Goal: Check status: Check status

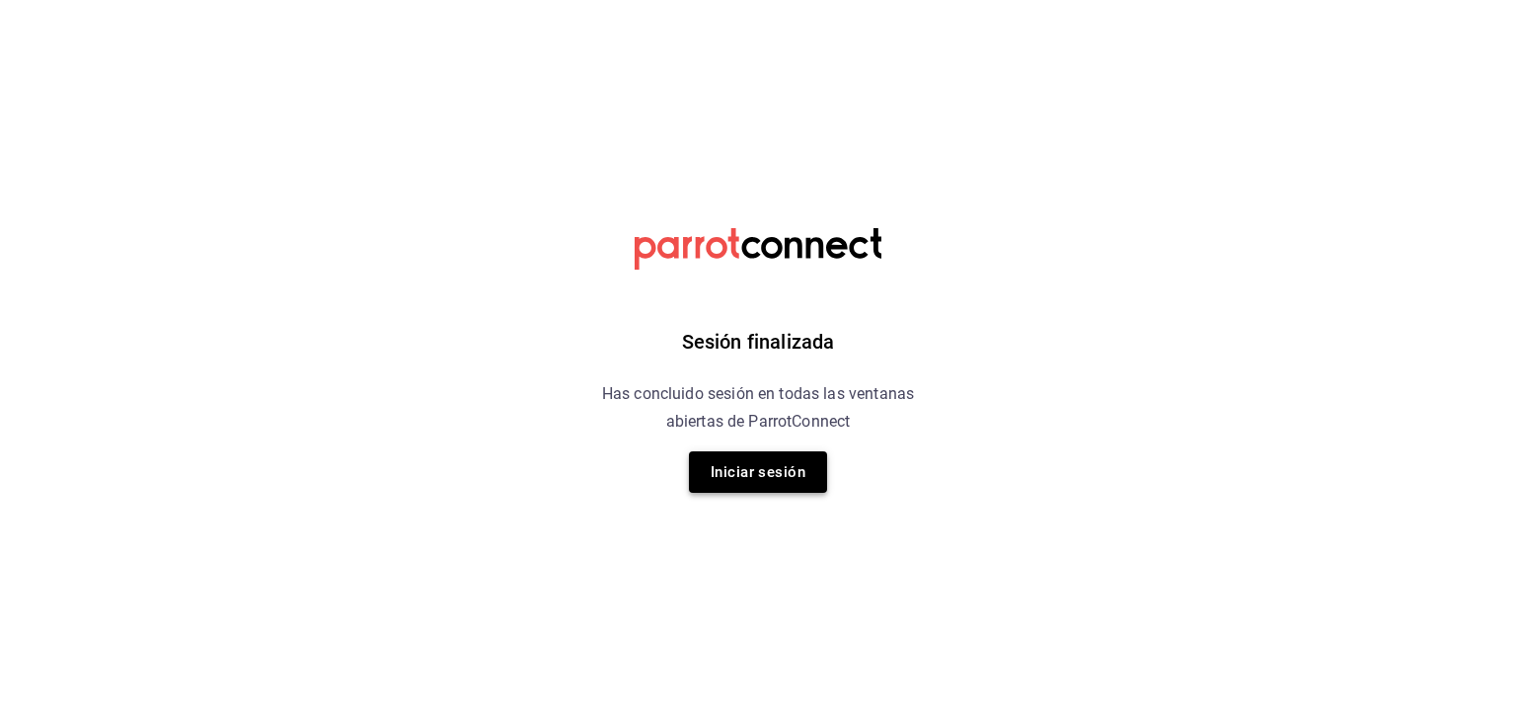
click at [734, 472] on button "Iniciar sesión" at bounding box center [758, 471] width 138 height 41
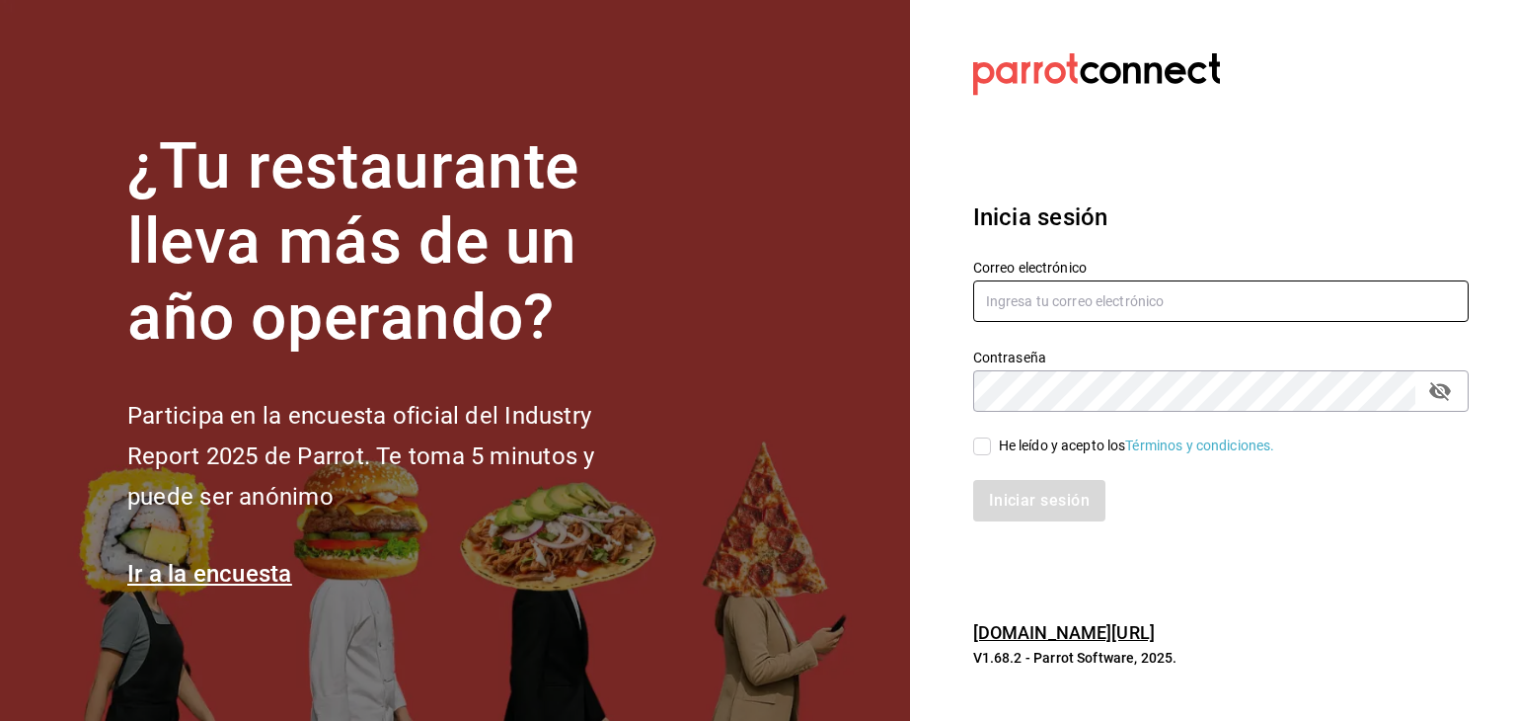
click at [1112, 296] on input "text" at bounding box center [1221, 300] width 496 height 41
paste input "[EMAIL_ADDRESS][DOMAIN_NAME]"
type input "[EMAIL_ADDRESS][DOMAIN_NAME]"
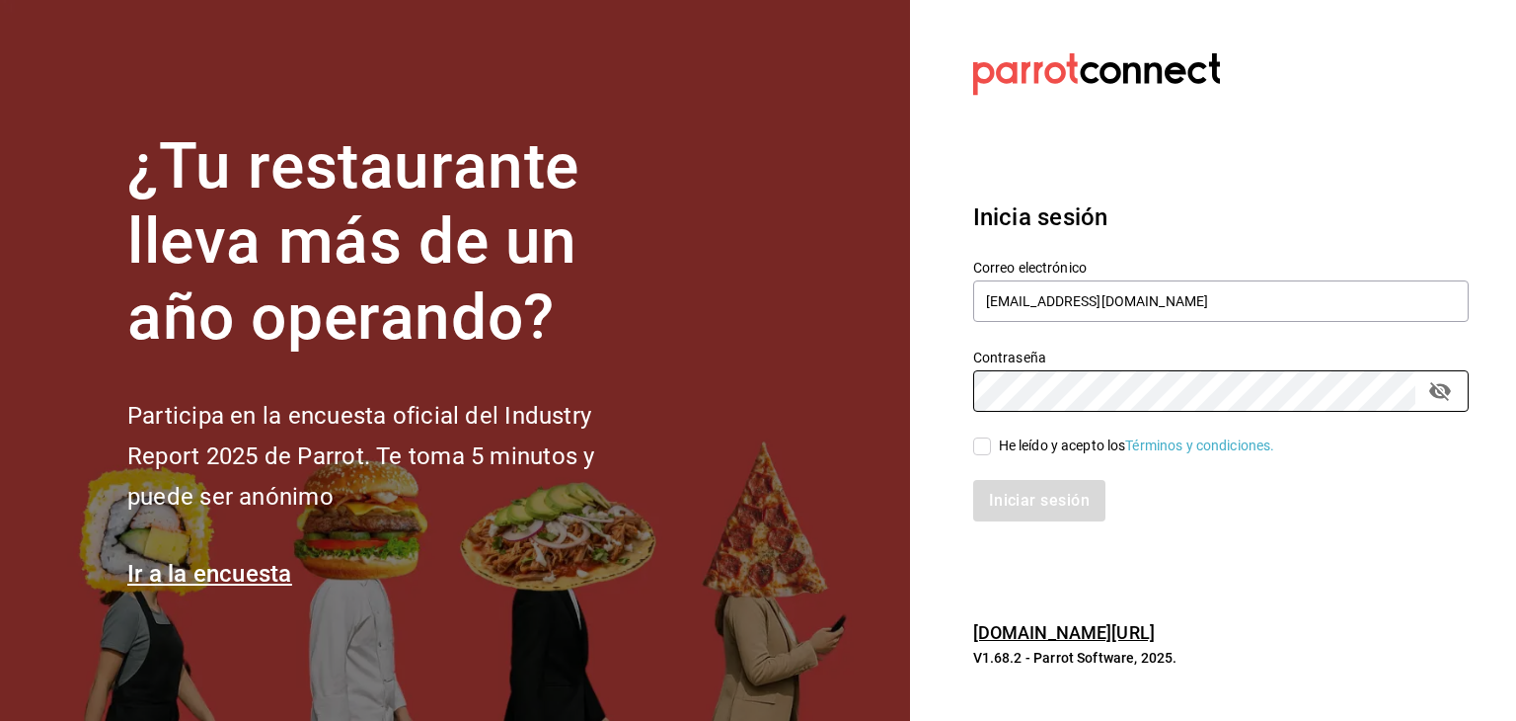
click at [991, 441] on span "He leído y acepto los Términos y condiciones." at bounding box center [1133, 445] width 284 height 21
click at [991, 441] on input "He leído y acepto los Términos y condiciones." at bounding box center [982, 446] width 18 height 18
checkbox input "true"
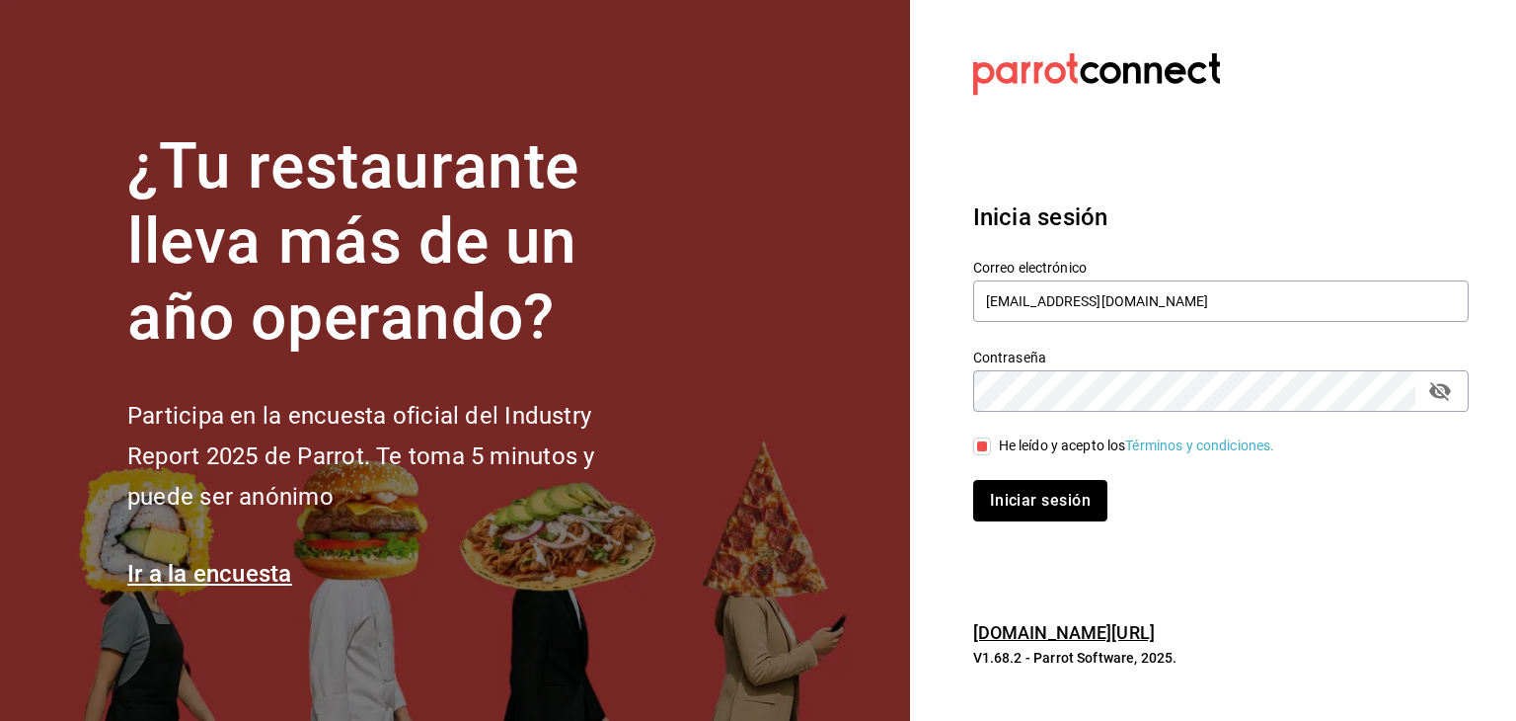
click at [988, 499] on button "Iniciar sesión" at bounding box center [1040, 500] width 134 height 41
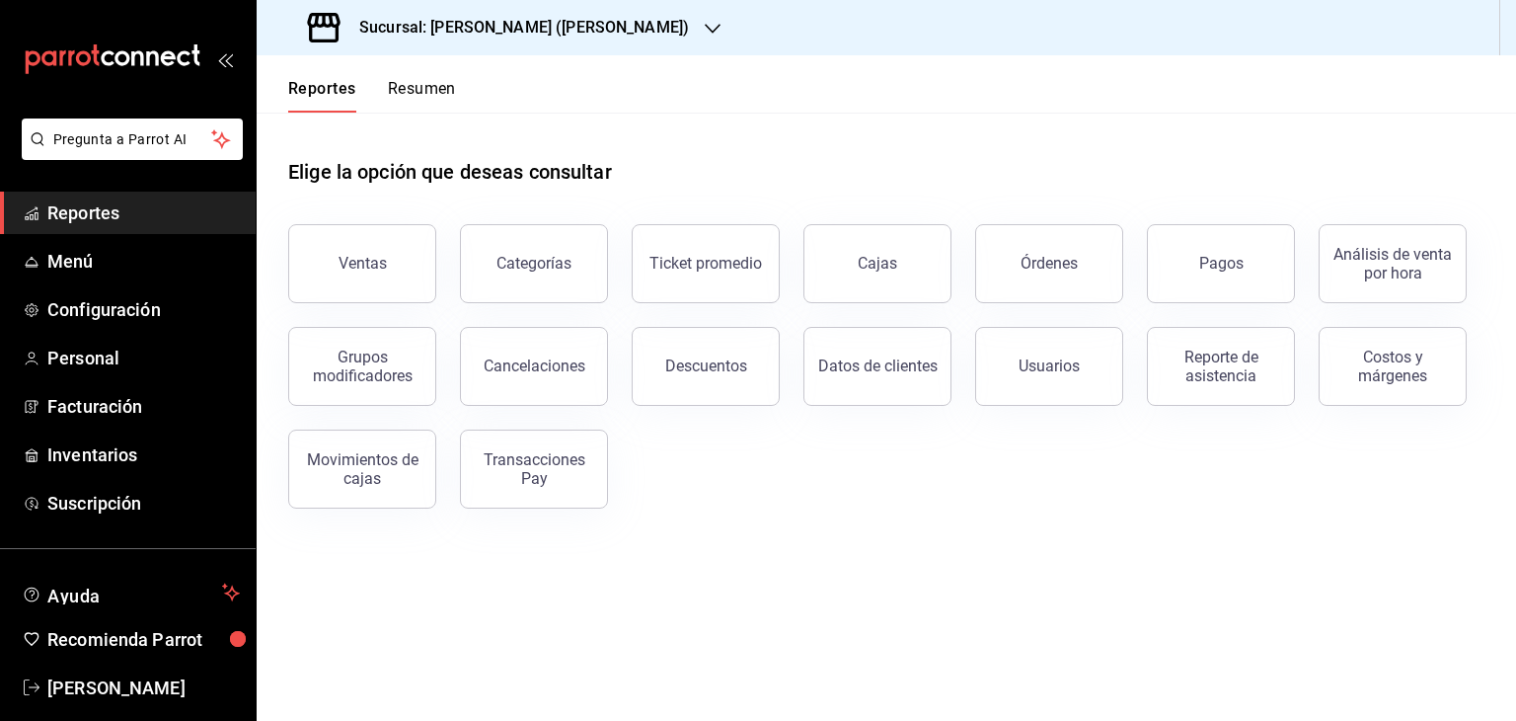
drag, startPoint x: 1232, startPoint y: 276, endPoint x: 1226, endPoint y: 266, distance: 12.4
click at [1232, 275] on button "Pagos" at bounding box center [1221, 263] width 148 height 79
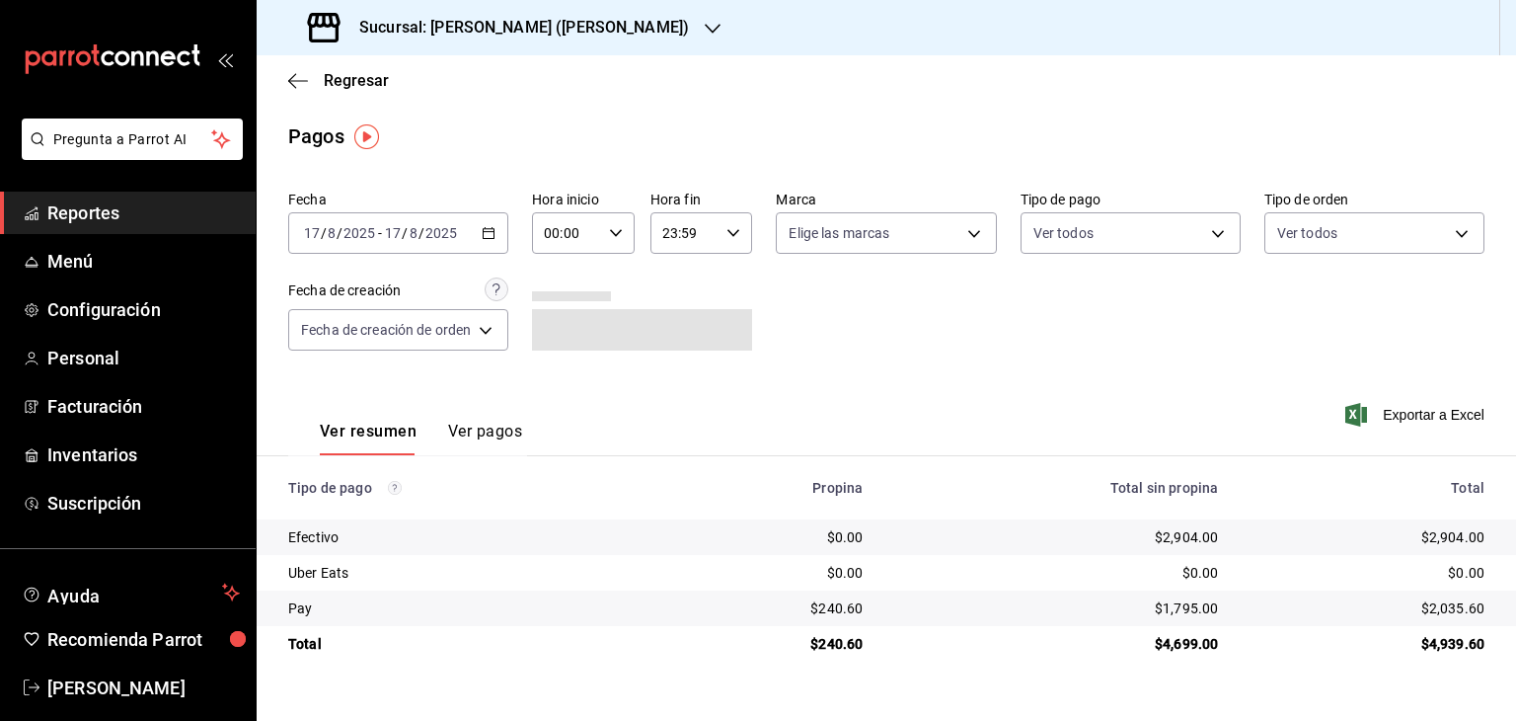
click at [482, 231] on icon "button" at bounding box center [489, 233] width 14 height 14
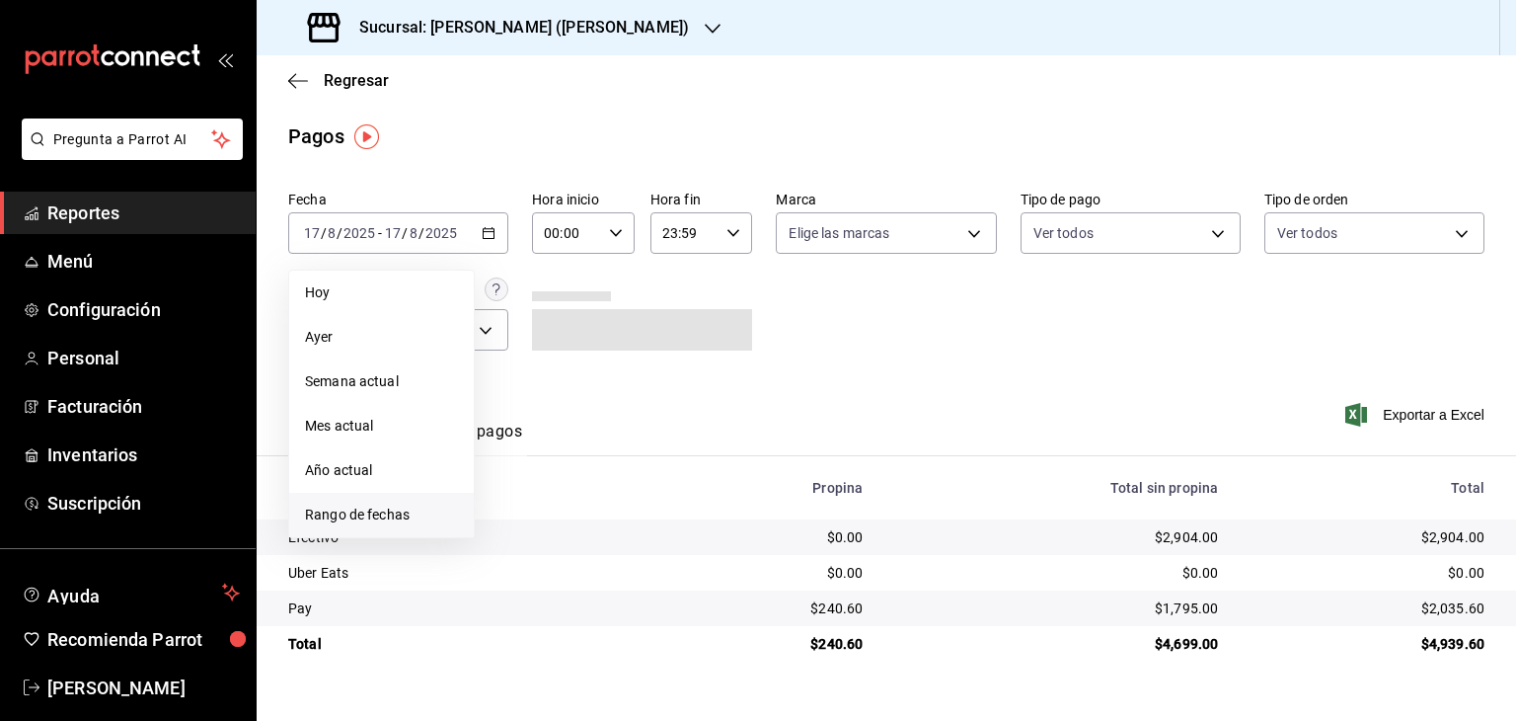
click at [368, 521] on span "Rango de fechas" at bounding box center [381, 514] width 153 height 21
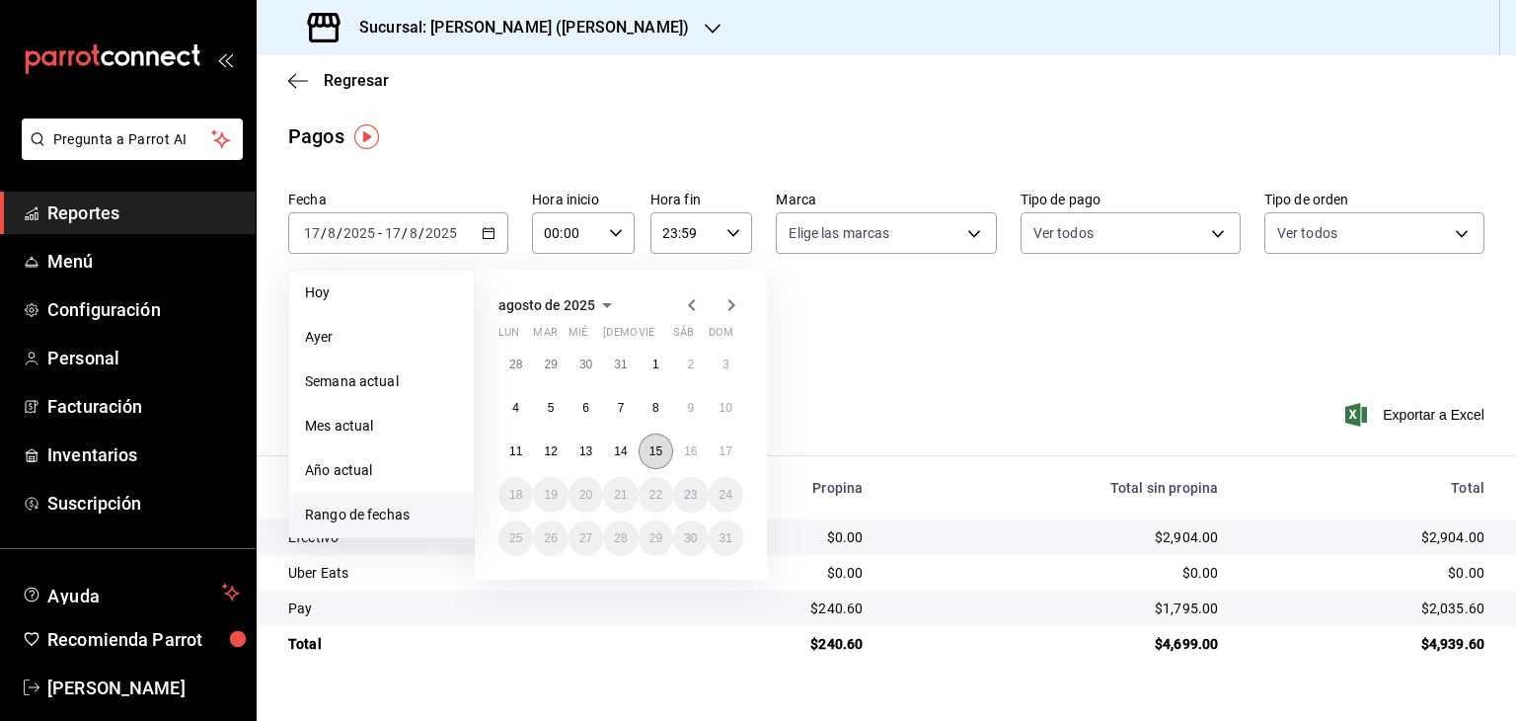
click at [653, 459] on button "15" at bounding box center [656, 451] width 35 height 36
click at [731, 447] on abbr "17" at bounding box center [726, 451] width 13 height 14
click at [731, 447] on div "Ver resumen Ver pagos Exportar a Excel" at bounding box center [887, 426] width 1260 height 105
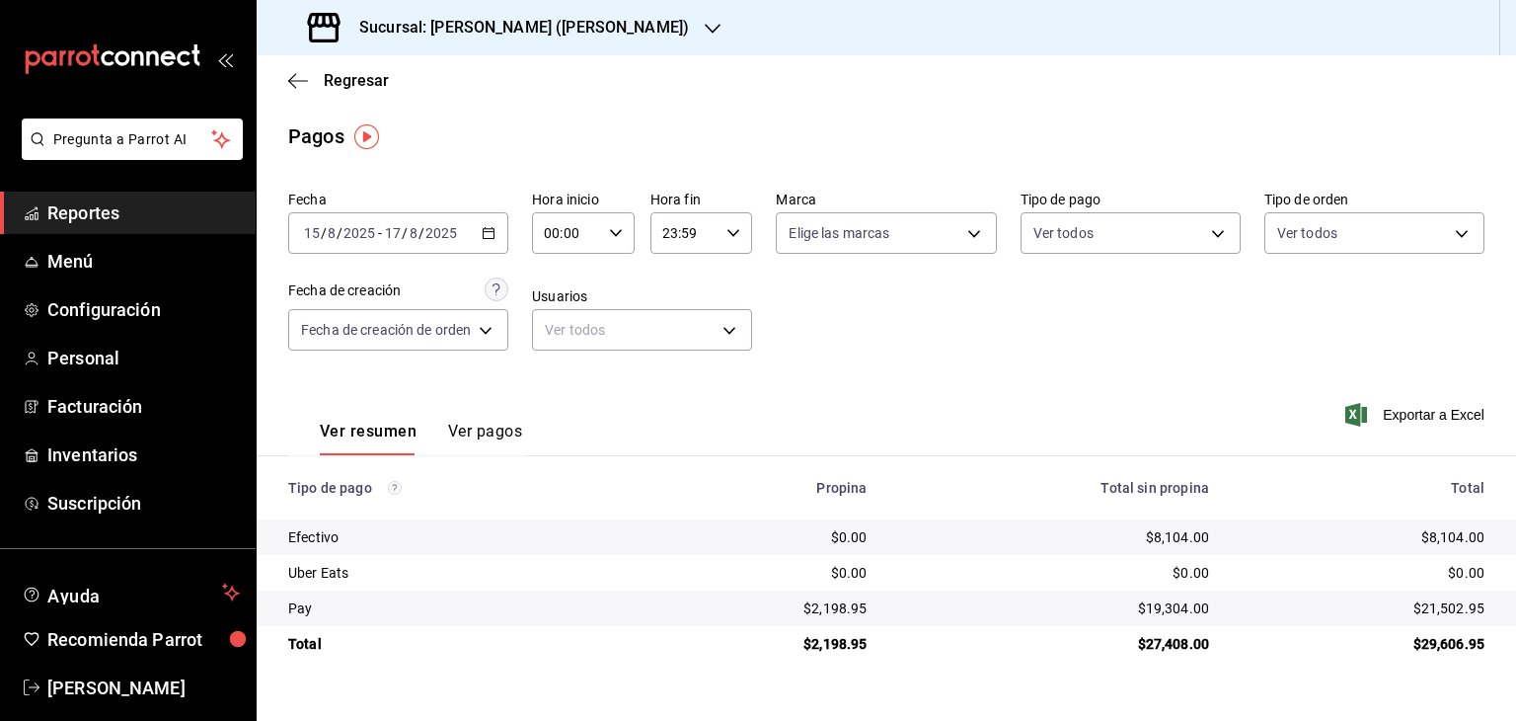
click at [478, 244] on div "2025-08-15 15 / 8 / 2025 - 2025-08-17 17 / 8 / 2025" at bounding box center [398, 232] width 220 height 41
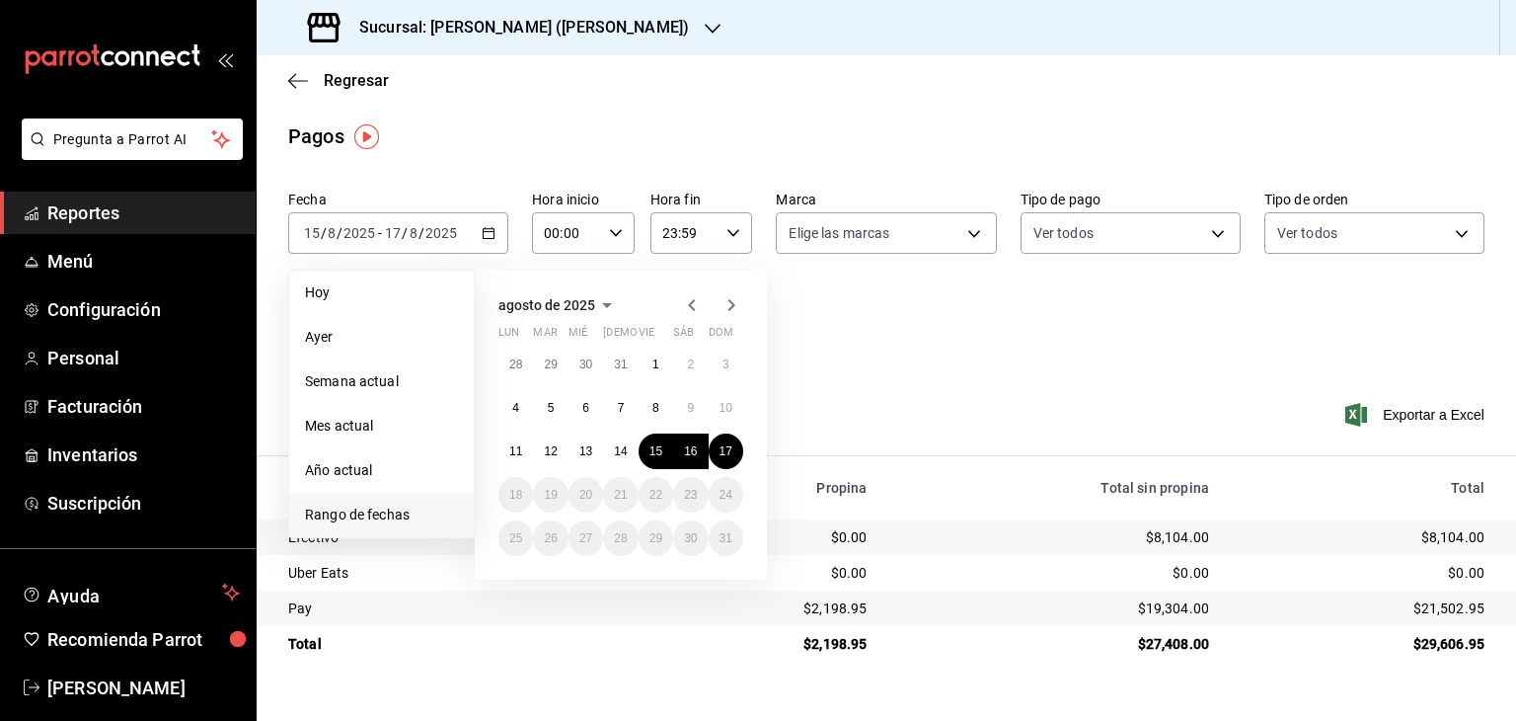
click at [515, 23] on h3 "Sucursal: Jimmy Boy (Polanco)" at bounding box center [517, 28] width 346 height 24
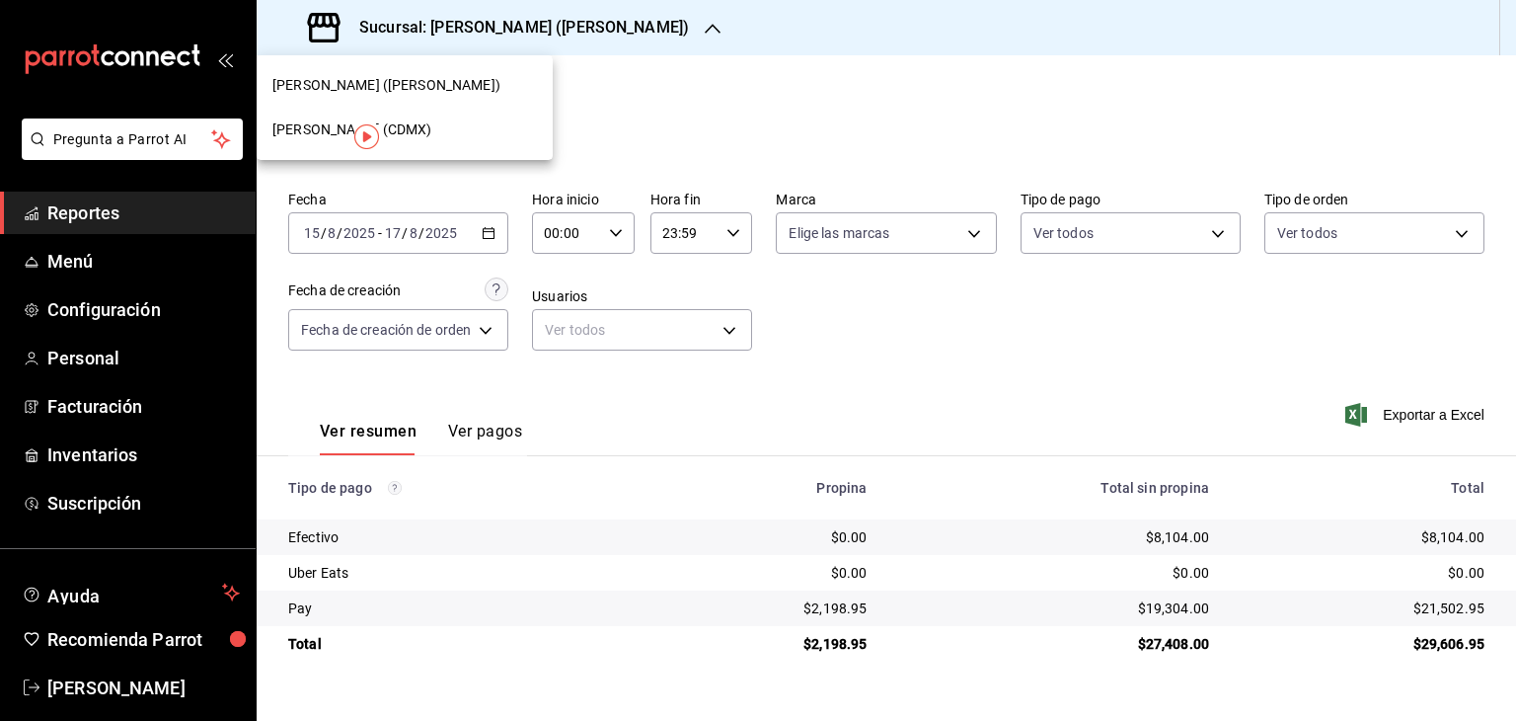
click at [515, 23] on div at bounding box center [758, 360] width 1516 height 721
click at [514, 29] on h3 "Sucursal: Jimmy Boy (Polanco)" at bounding box center [517, 28] width 346 height 24
click at [429, 131] on div "Jimmy Boy (CDMX)" at bounding box center [404, 129] width 265 height 21
